Goal: Task Accomplishment & Management: Use online tool/utility

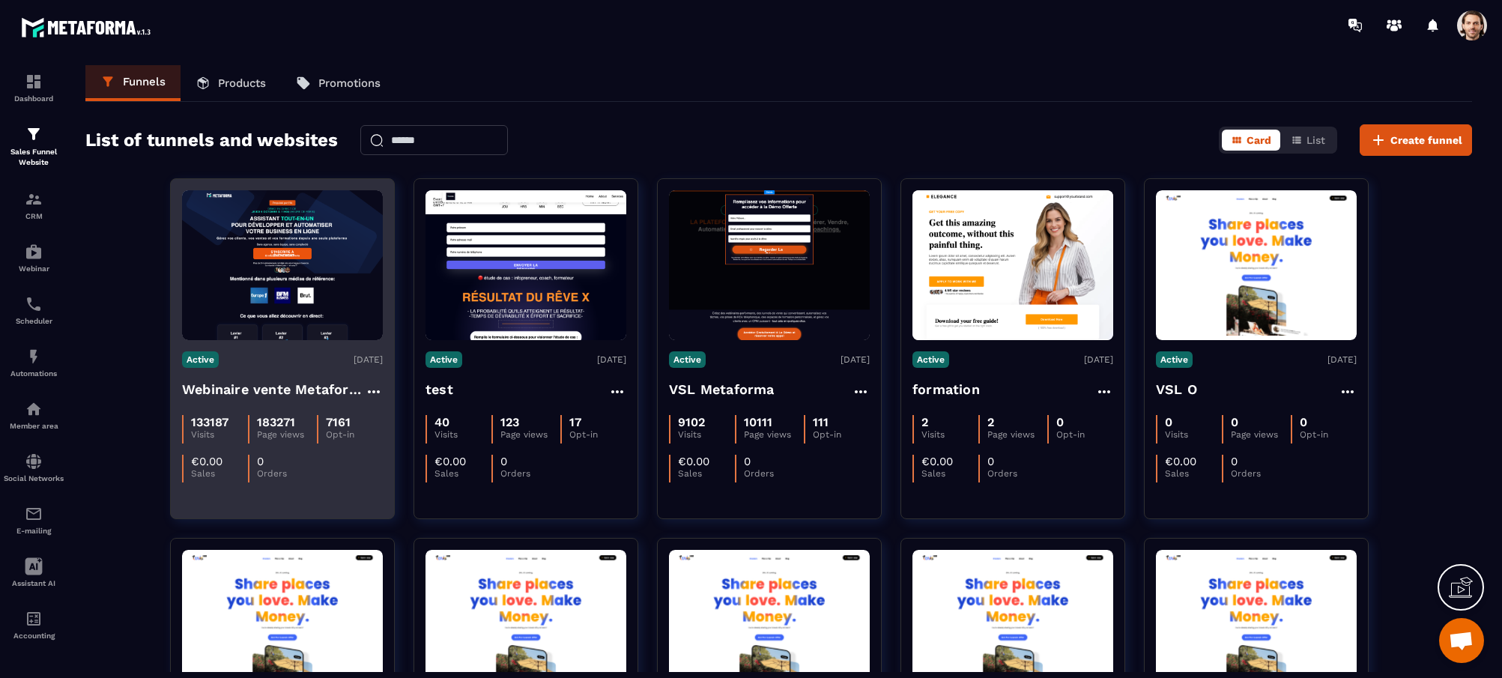
click at [320, 388] on h4 "Webinaire vente Metaforma" at bounding box center [273, 389] width 183 height 21
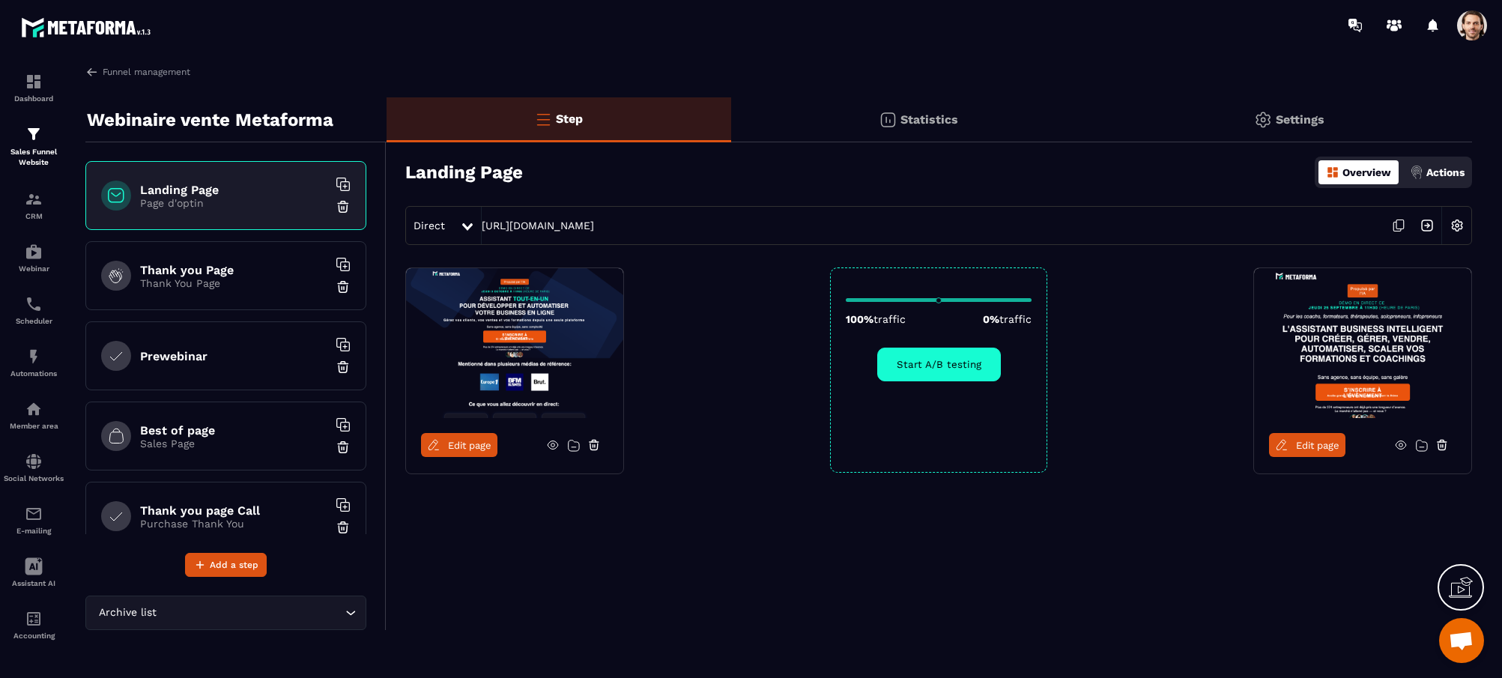
click at [471, 440] on span "Edit page" at bounding box center [469, 445] width 43 height 11
